Goal: Check status: Check status

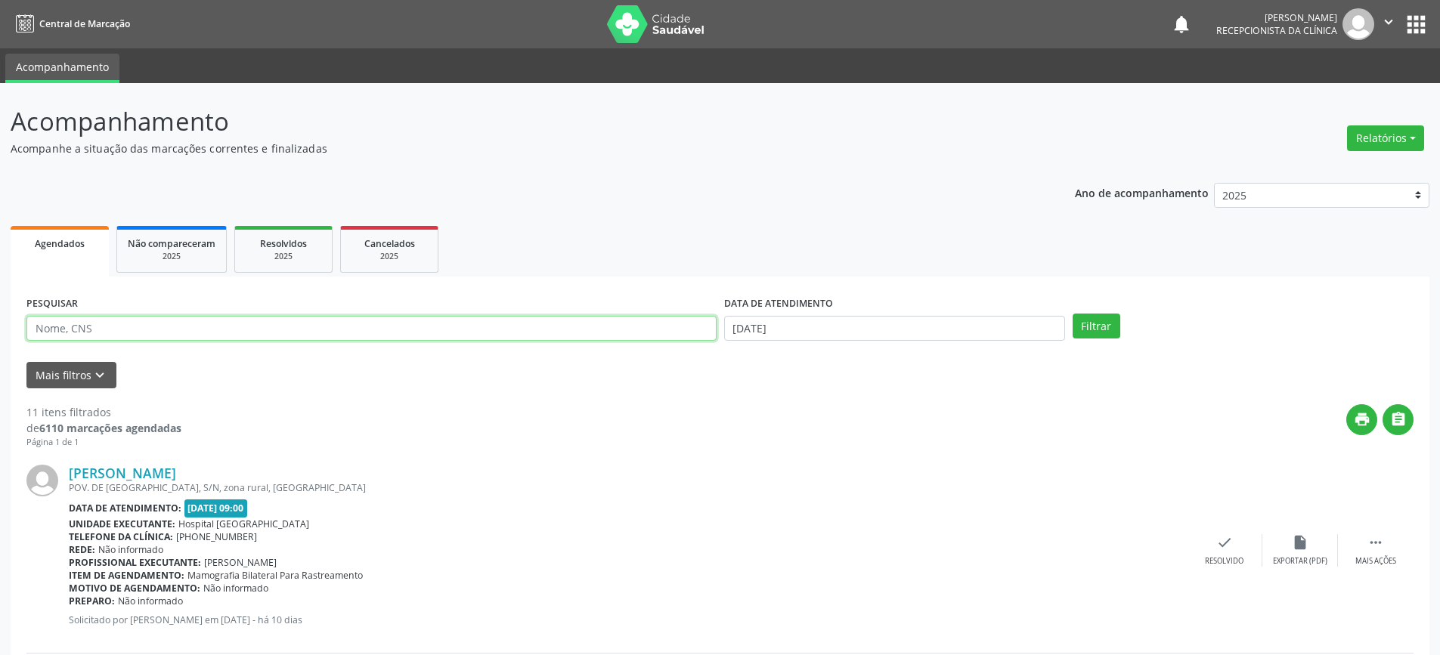
click at [281, 337] on input "text" at bounding box center [371, 329] width 690 height 26
click at [1073, 314] on button "Filtrar" at bounding box center [1097, 327] width 48 height 26
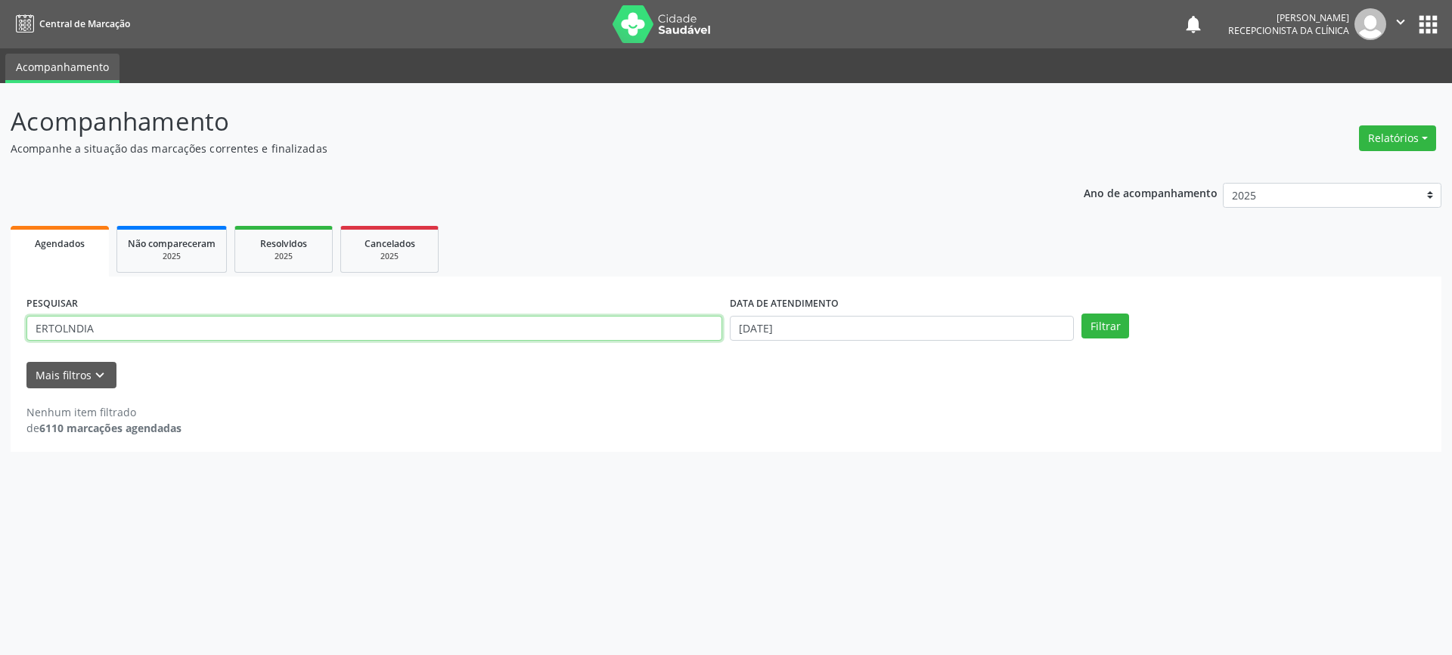
click at [249, 329] on input "ERTOLNDIA" at bounding box center [374, 329] width 696 height 26
click at [1081, 314] on button "Filtrar" at bounding box center [1105, 327] width 48 height 26
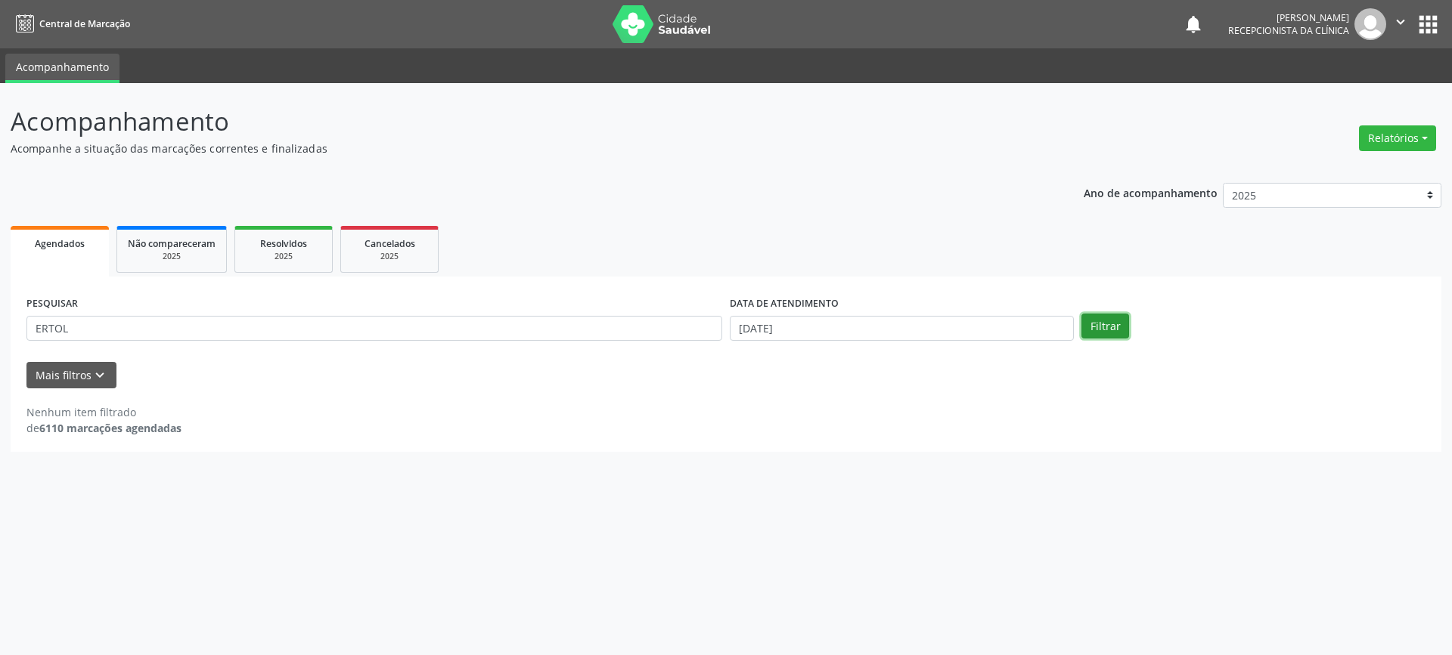
click at [1103, 318] on button "Filtrar" at bounding box center [1105, 327] width 48 height 26
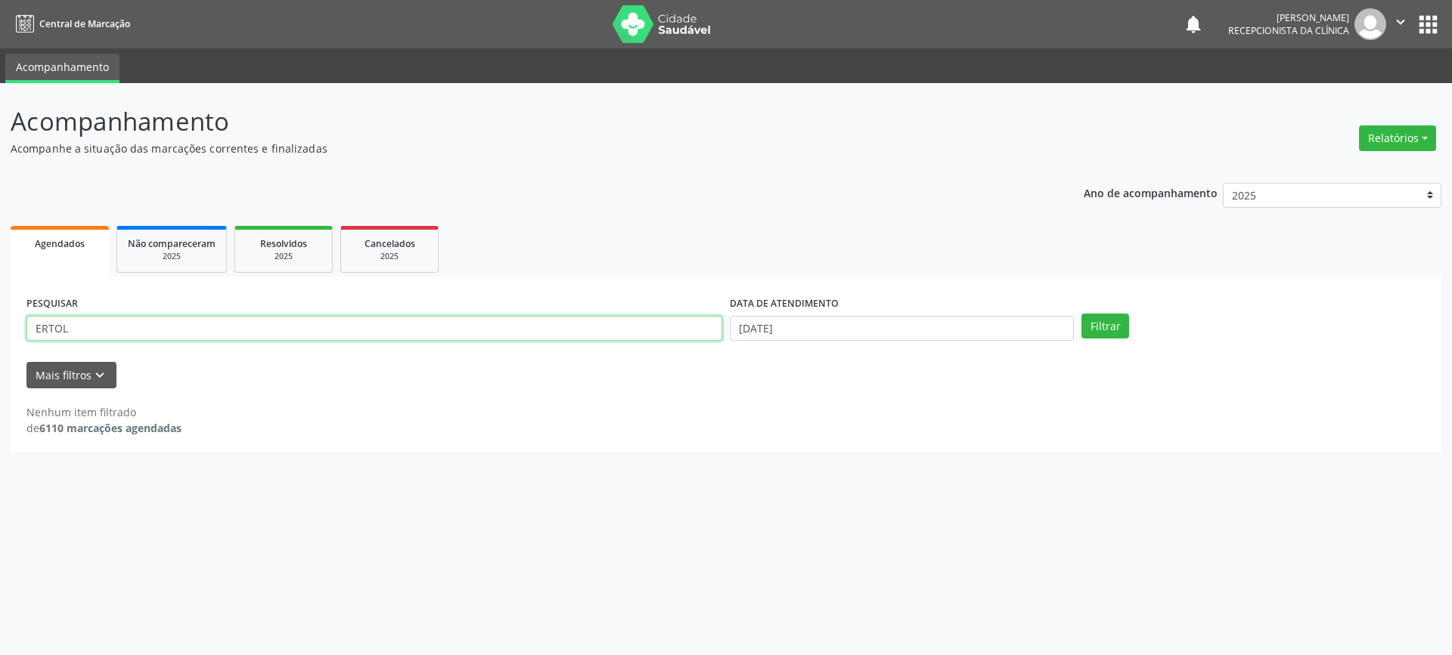
click at [223, 339] on input "ERTOL" at bounding box center [374, 329] width 696 height 26
type input "ERTO"
click at [1081, 314] on button "Filtrar" at bounding box center [1105, 327] width 48 height 26
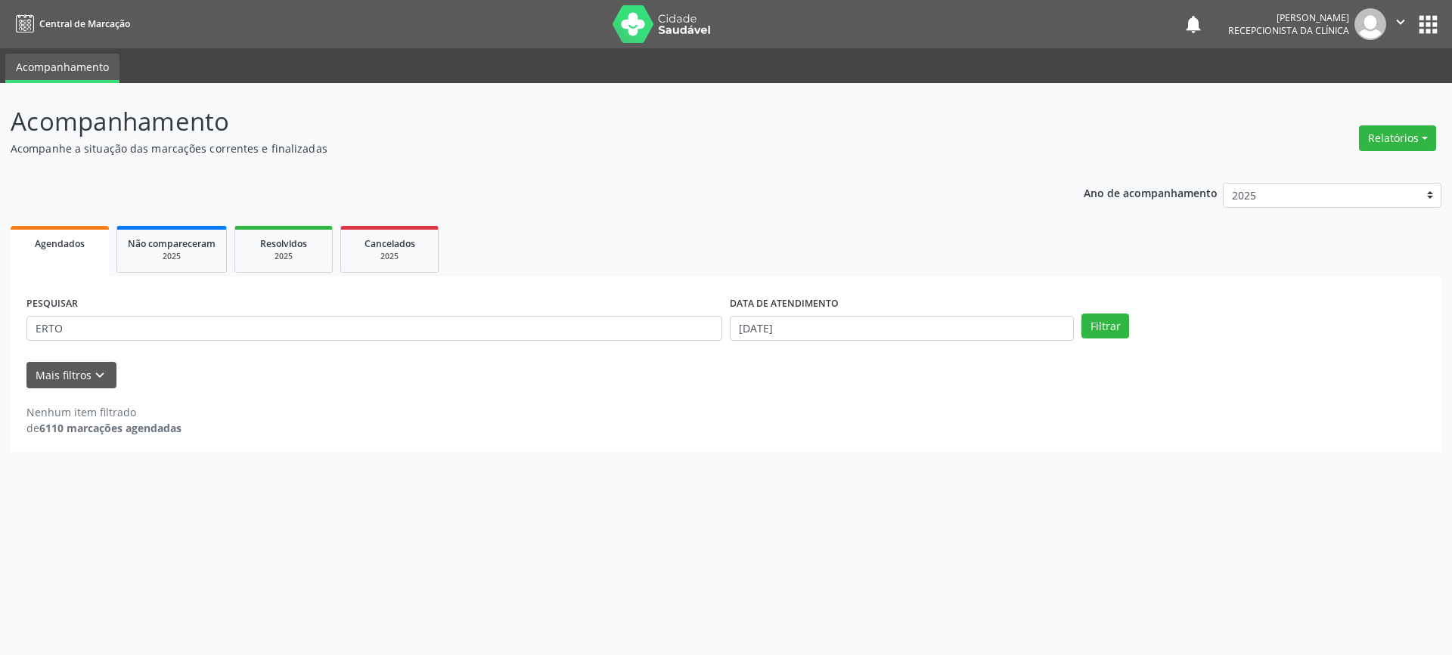
click at [225, 342] on div "PESQUISAR ERTO" at bounding box center [374, 322] width 703 height 59
click at [803, 326] on input "[DATE]" at bounding box center [902, 329] width 344 height 26
click at [868, 439] on span "9" at bounding box center [873, 435] width 29 height 29
type input "09/10/2025"
click at [1096, 327] on button "Filtrar" at bounding box center [1105, 327] width 48 height 26
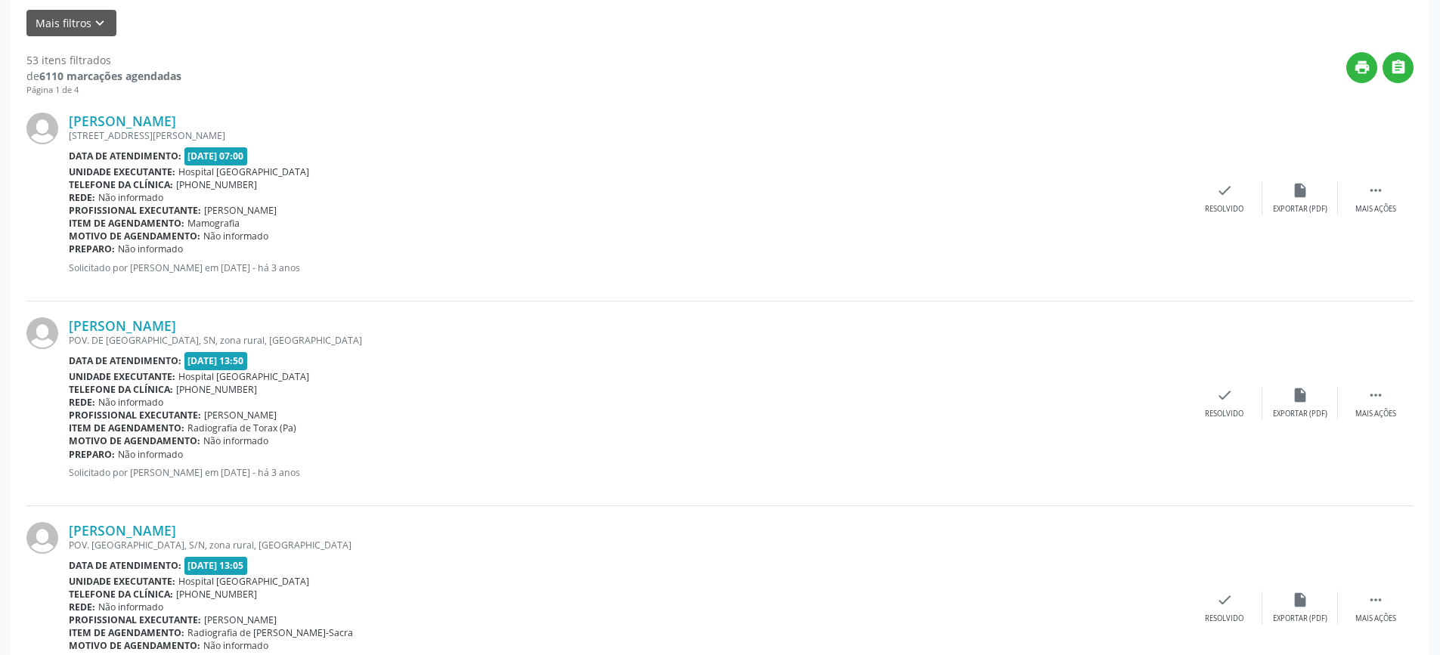
scroll to position [227, 0]
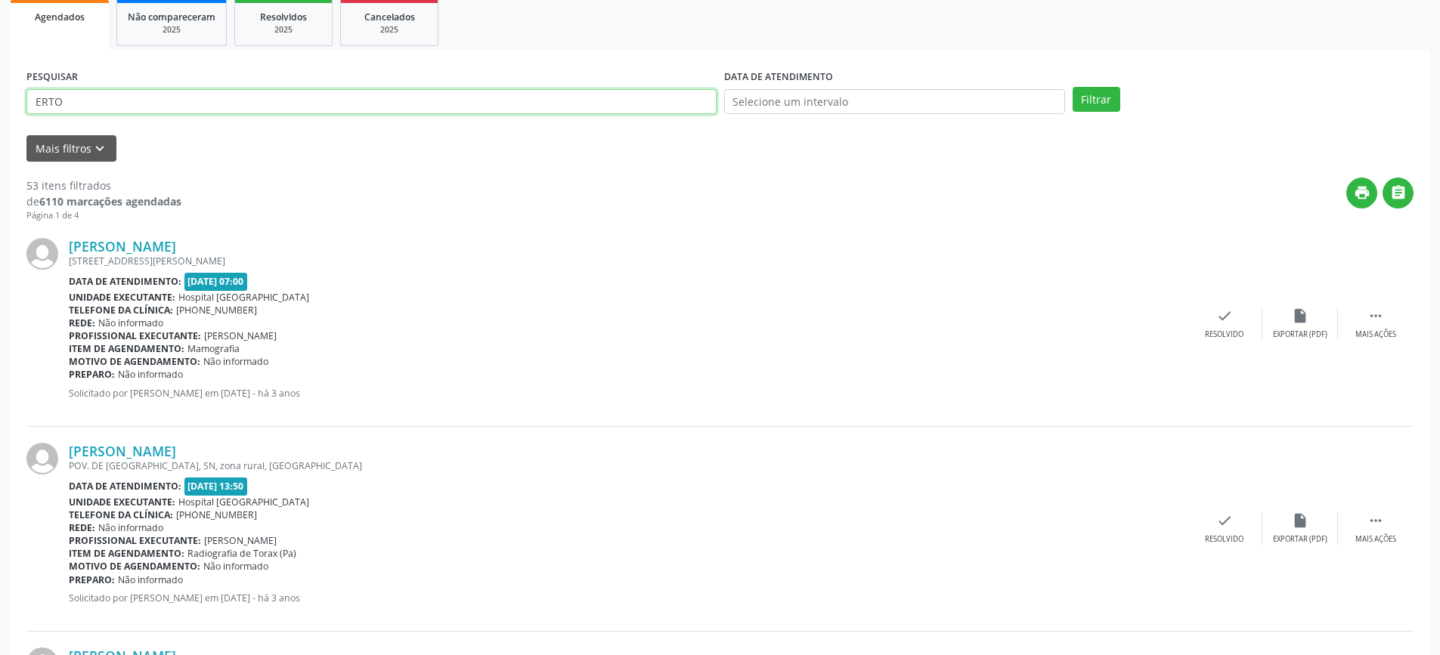
click at [110, 108] on input "ERTO" at bounding box center [371, 102] width 690 height 26
click at [1073, 87] on button "Filtrar" at bounding box center [1097, 100] width 48 height 26
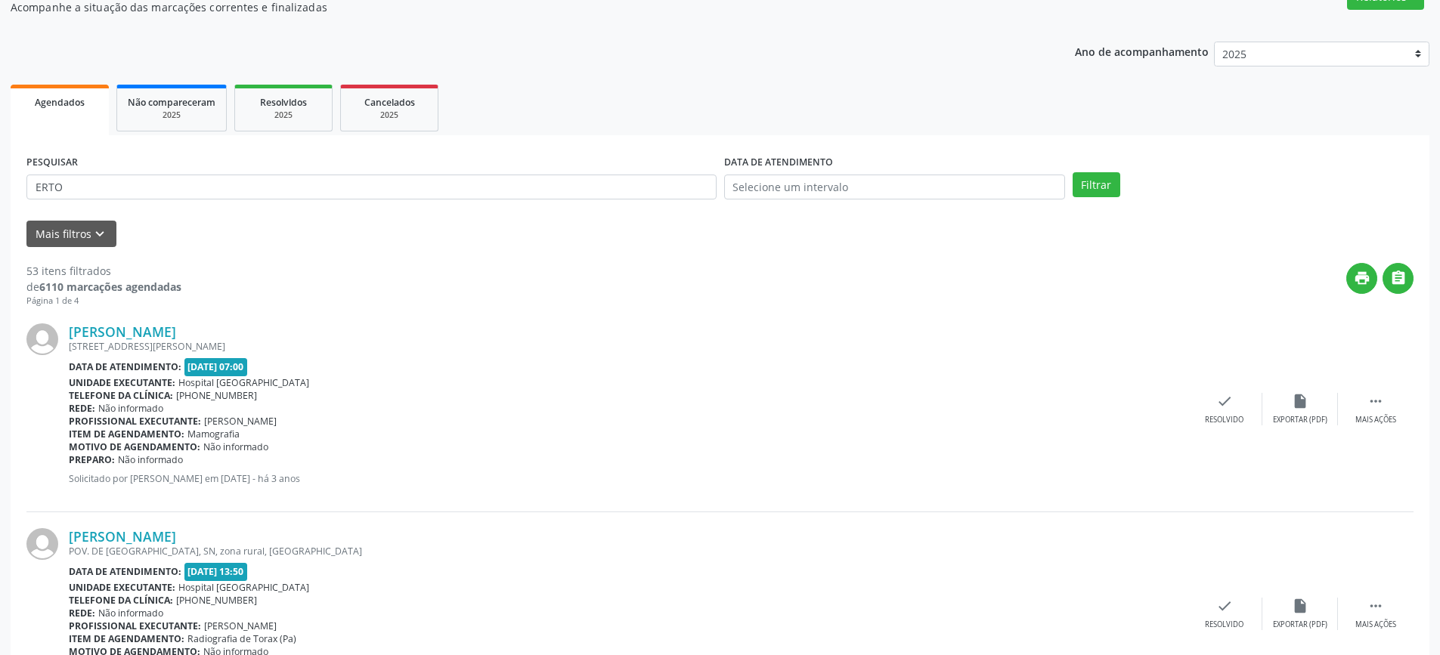
scroll to position [0, 0]
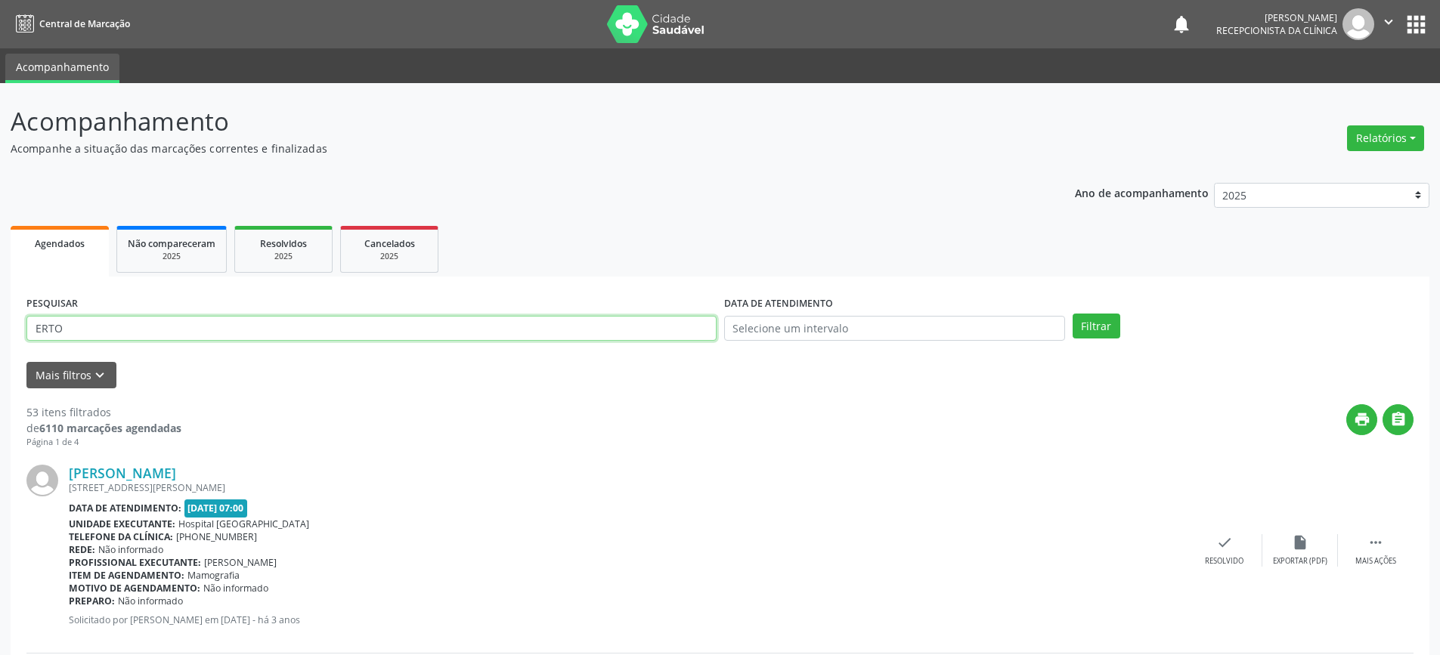
drag, startPoint x: 172, startPoint y: 332, endPoint x: 0, endPoint y: 330, distance: 172.4
